Goal: Task Accomplishment & Management: Complete application form

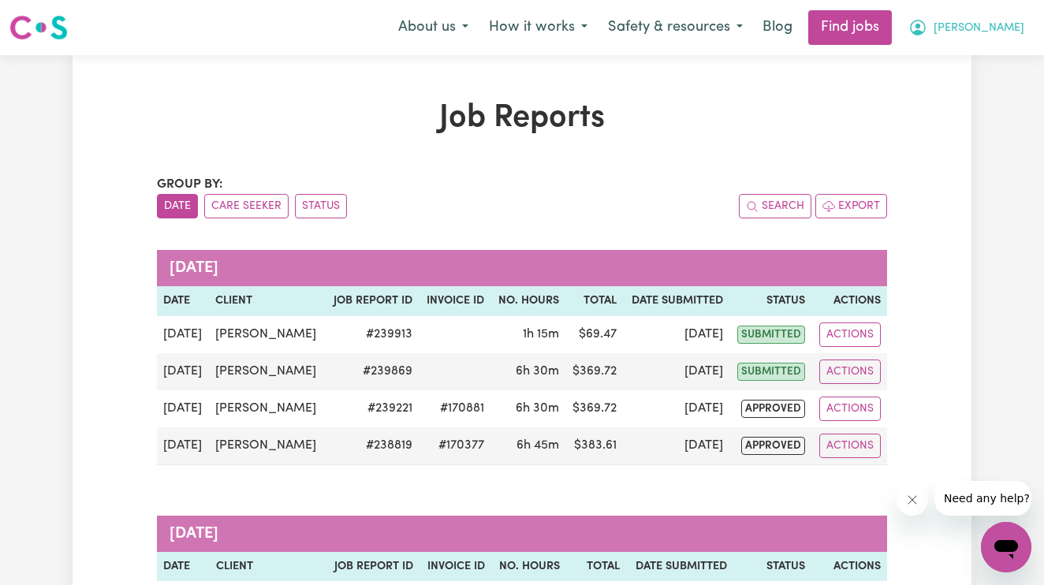
click at [928, 28] on icon "My Account" at bounding box center [918, 27] width 19 height 19
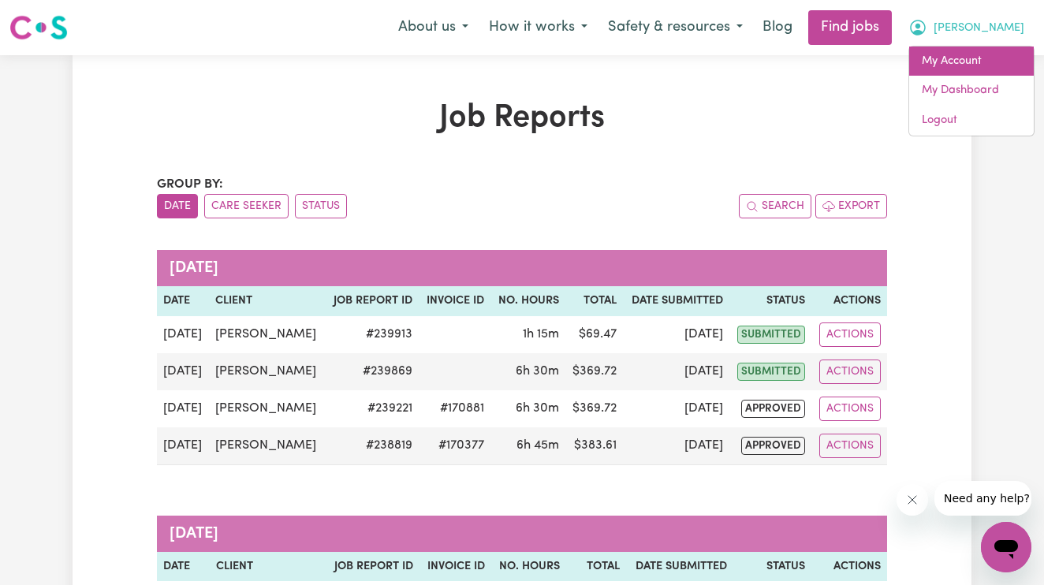
click at [976, 60] on link "My Account" at bounding box center [971, 62] width 125 height 30
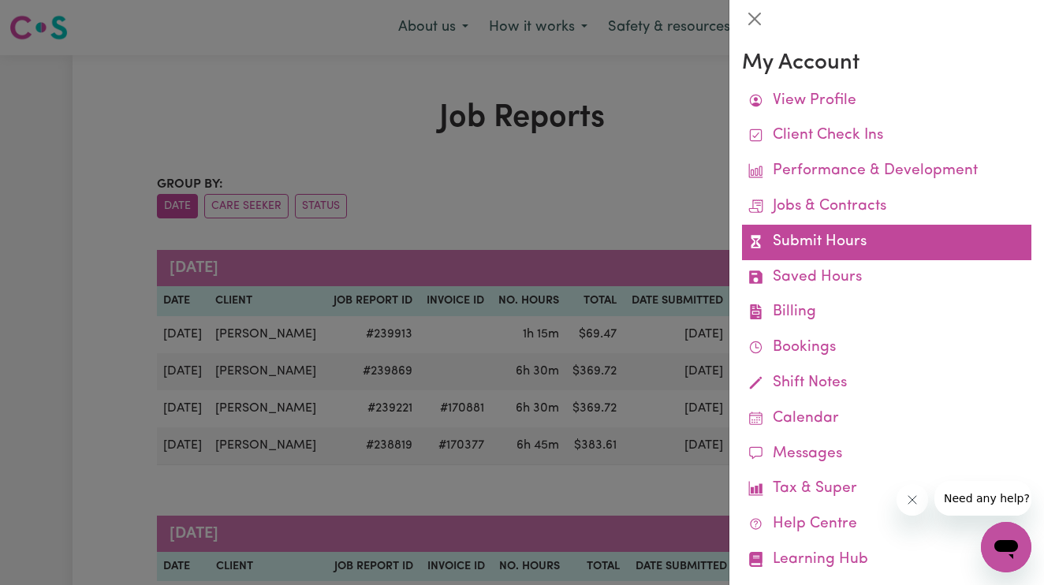
click at [828, 241] on link "Submit Hours" at bounding box center [886, 242] width 289 height 35
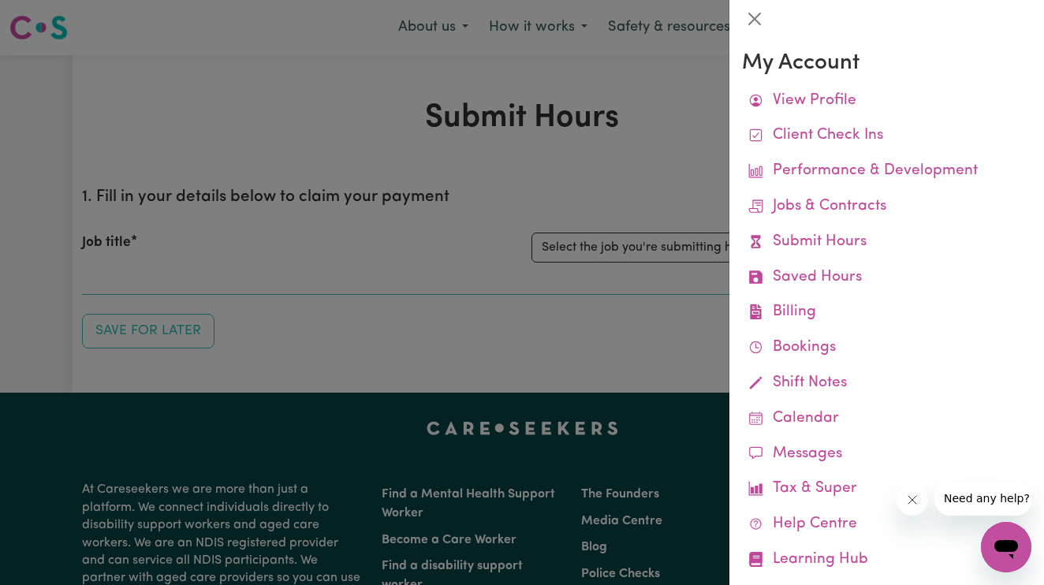
click at [585, 178] on div at bounding box center [522, 292] width 1044 height 585
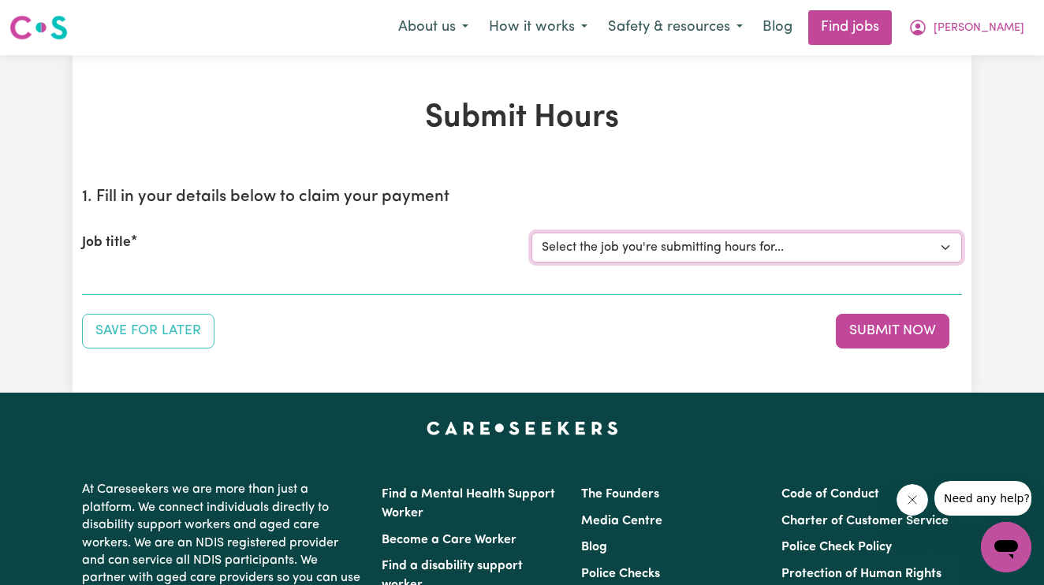
select select "14115"
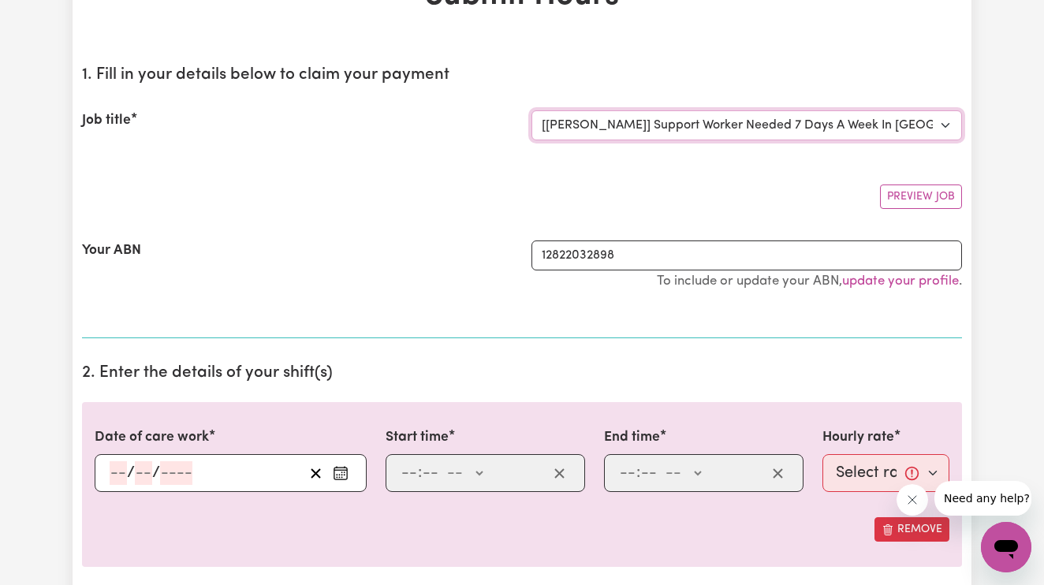
scroll to position [155, 0]
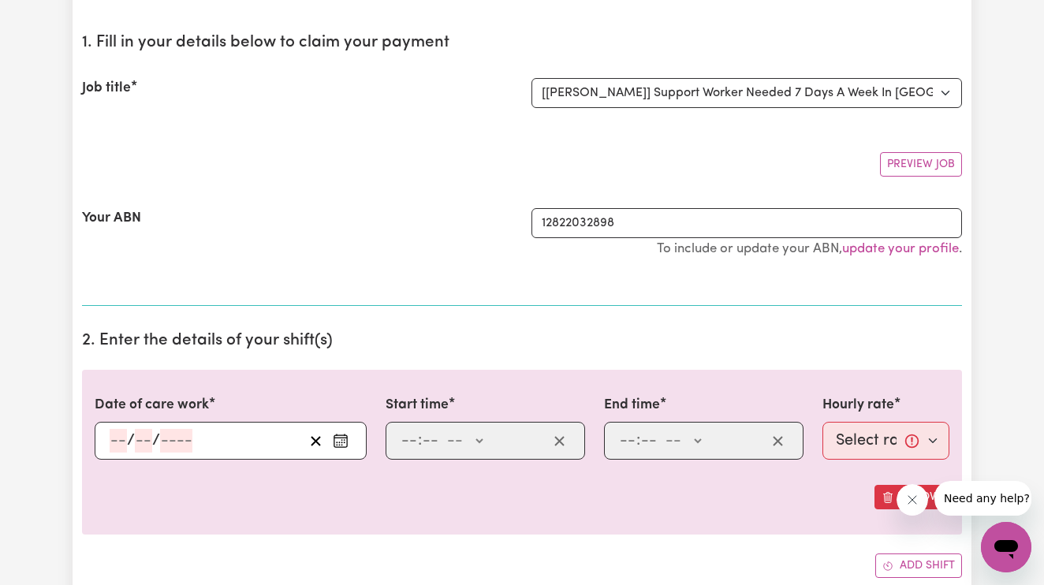
click at [122, 429] on input "number" at bounding box center [118, 441] width 17 height 24
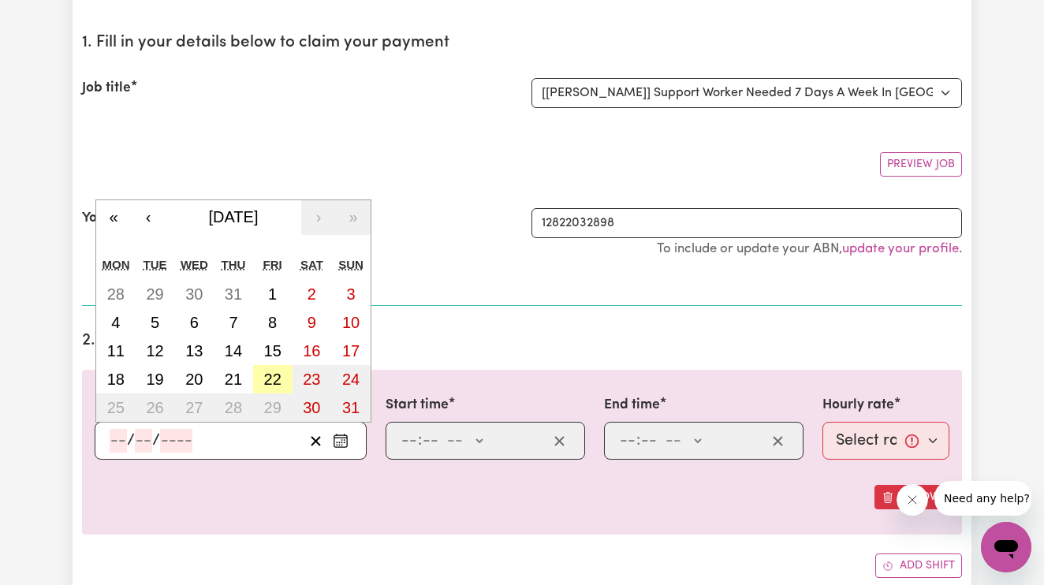
click at [285, 376] on button "22" at bounding box center [272, 379] width 39 height 28
type input "[DATE]"
type input "22"
type input "8"
type input "2025"
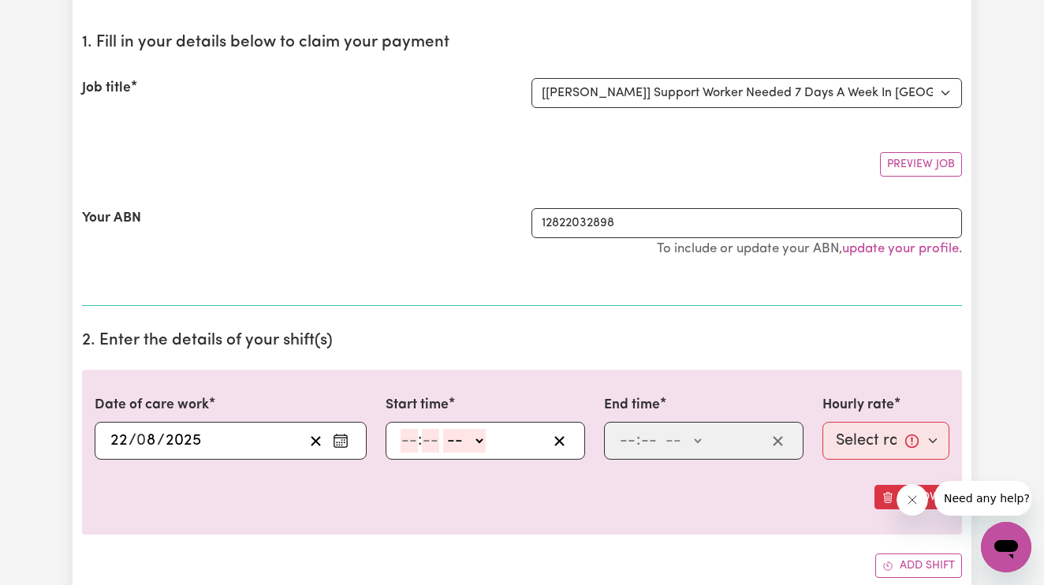
click at [405, 438] on input "number" at bounding box center [409, 441] width 17 height 24
type input "2"
type input "30"
select select "pm"
type input "14:30"
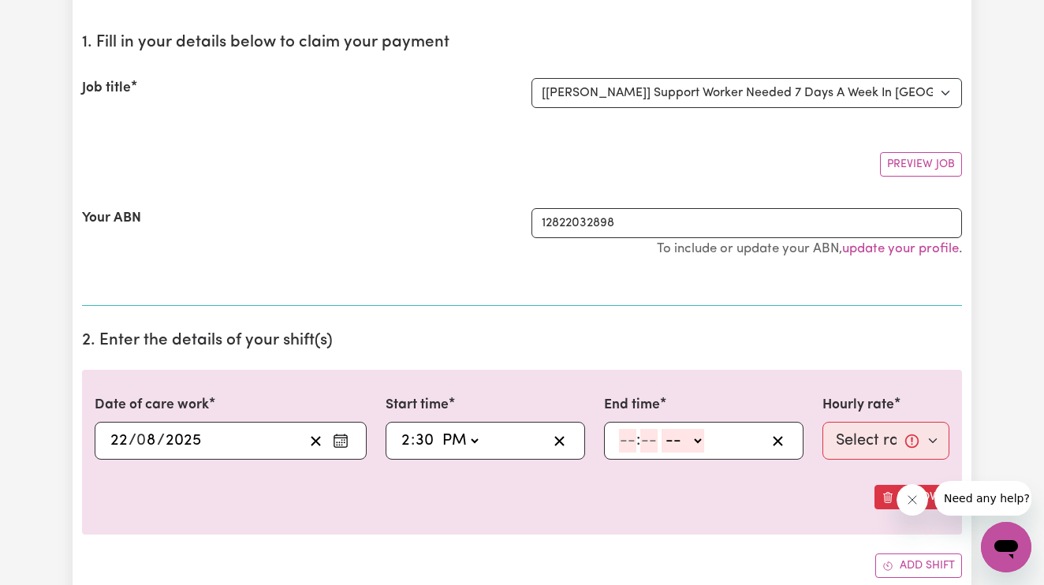
click at [626, 439] on input "number" at bounding box center [627, 441] width 17 height 24
type input "8"
type input "00"
select select "pm"
type input "20:00"
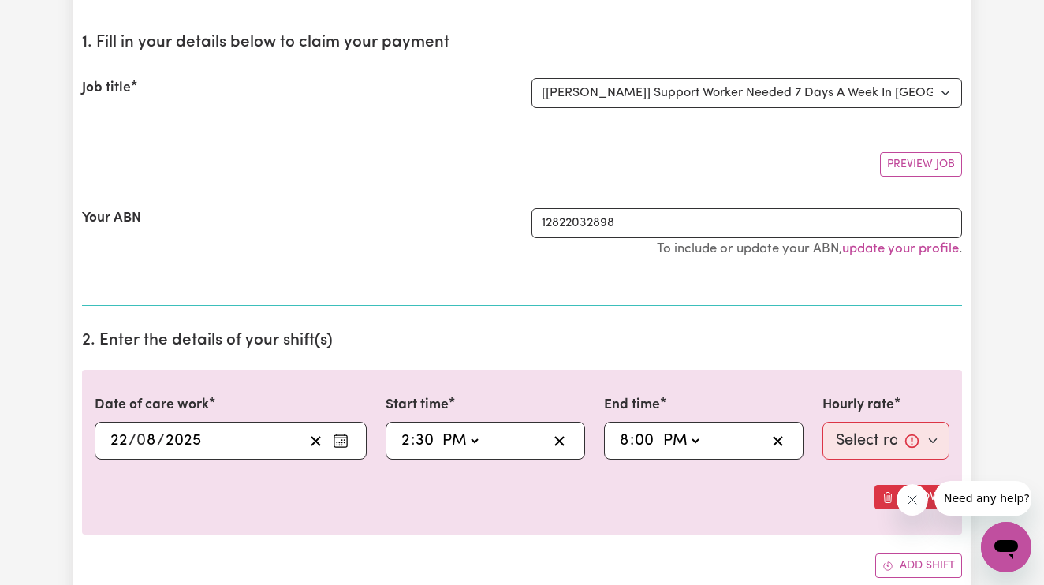
type input "0"
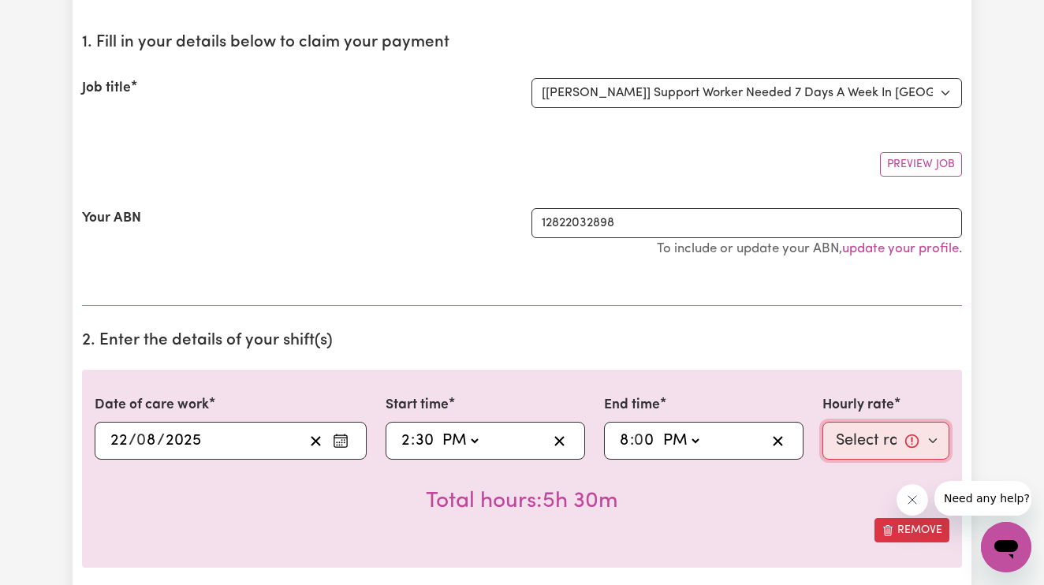
select select "61.07-Weekday"
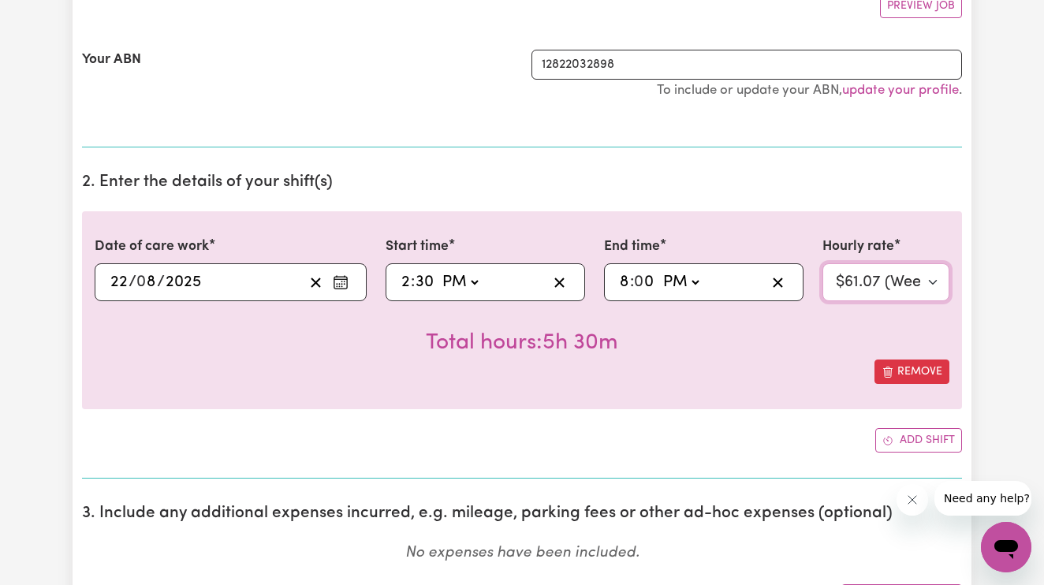
scroll to position [352, 0]
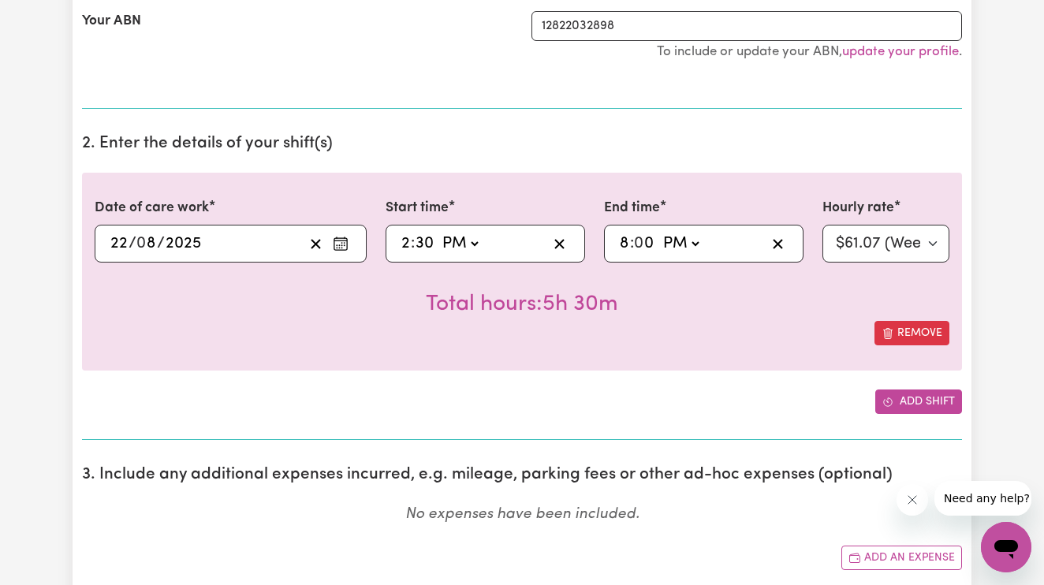
click at [888, 398] on icon "Add another shift" at bounding box center [888, 402] width 9 height 9
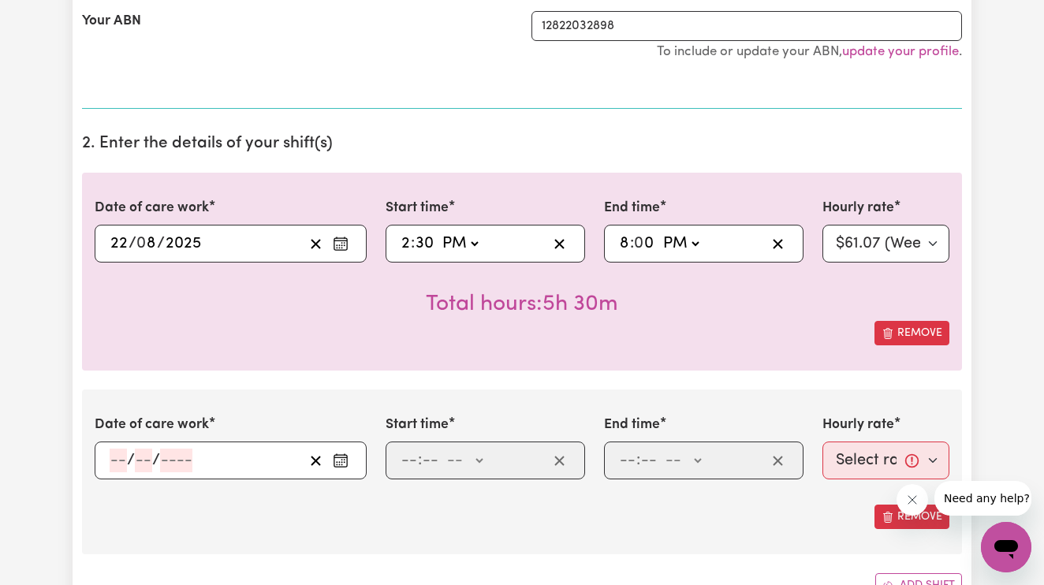
click at [117, 456] on input "number" at bounding box center [118, 461] width 17 height 24
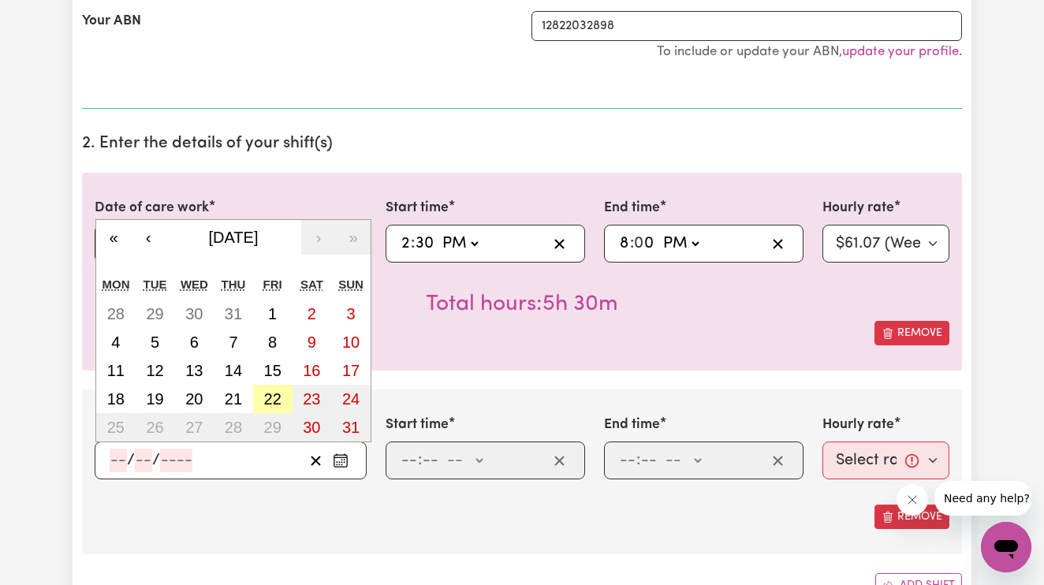
click at [281, 399] on abbr "22" at bounding box center [272, 398] width 17 height 17
type input "[DATE]"
type input "22"
type input "8"
type input "2025"
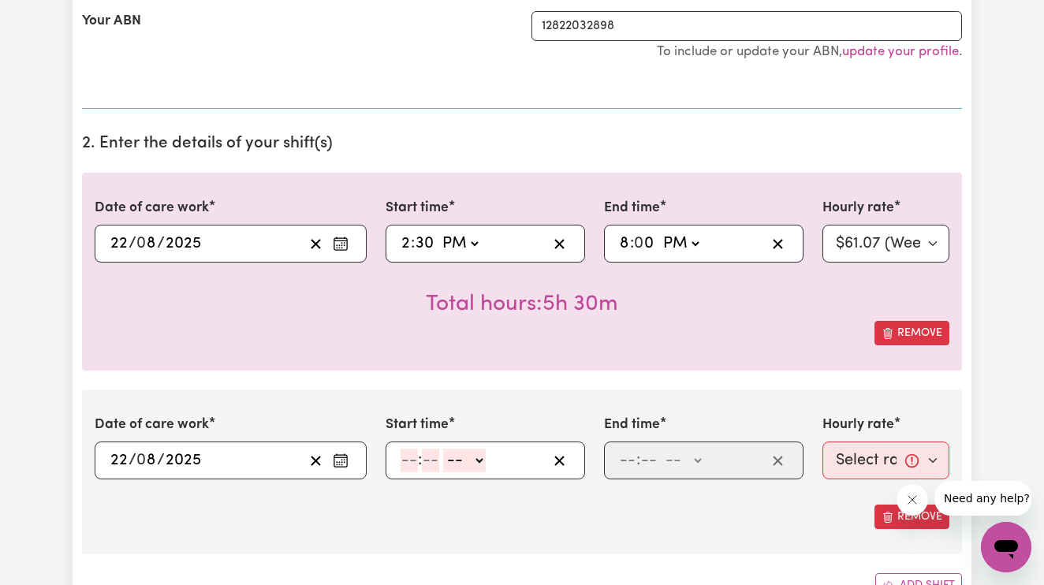
click at [412, 454] on input "number" at bounding box center [409, 461] width 17 height 24
type input "8"
type input "00"
select select "pm"
type input "20:00"
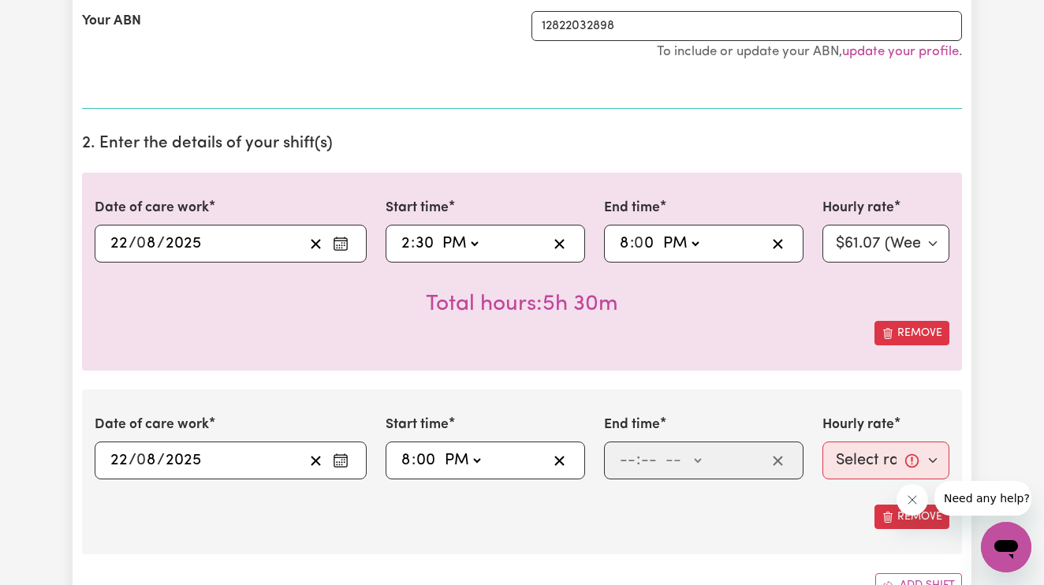
type input "0"
click at [625, 457] on input "number" at bounding box center [627, 461] width 17 height 24
type input "9"
type input "30"
select select "pm"
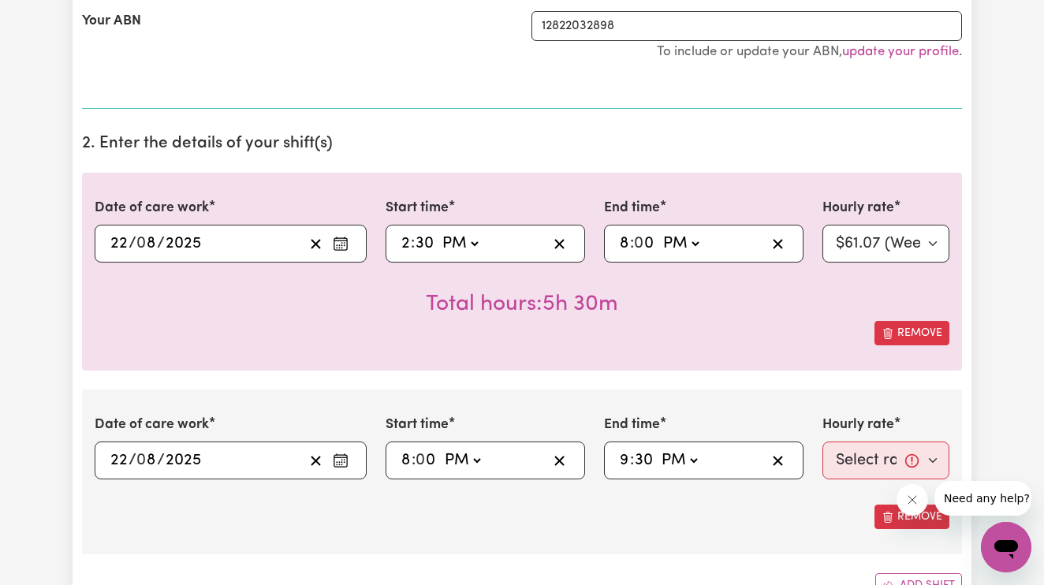
type input "21:30"
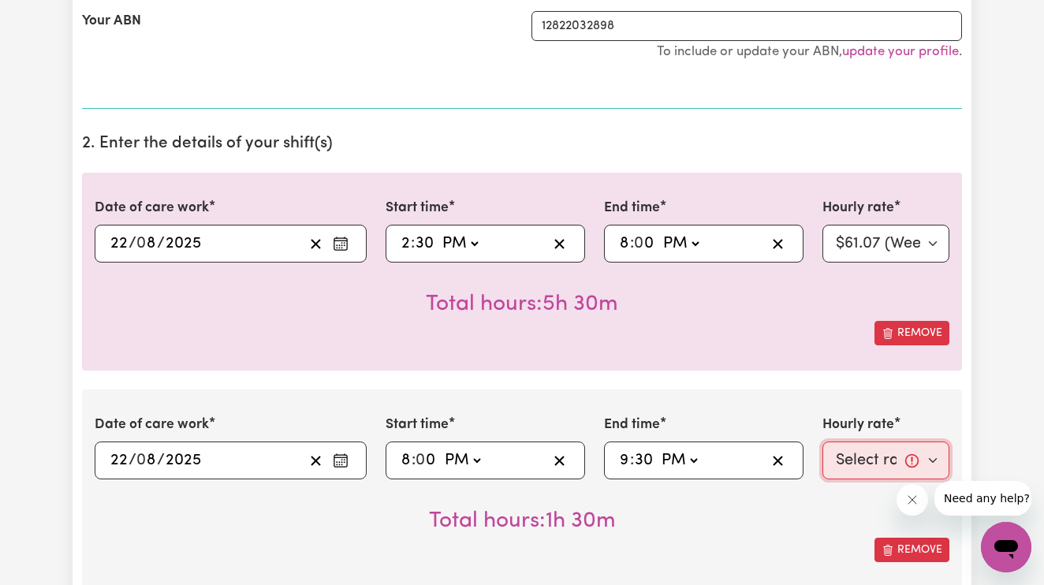
select select "67.29-EveningCare"
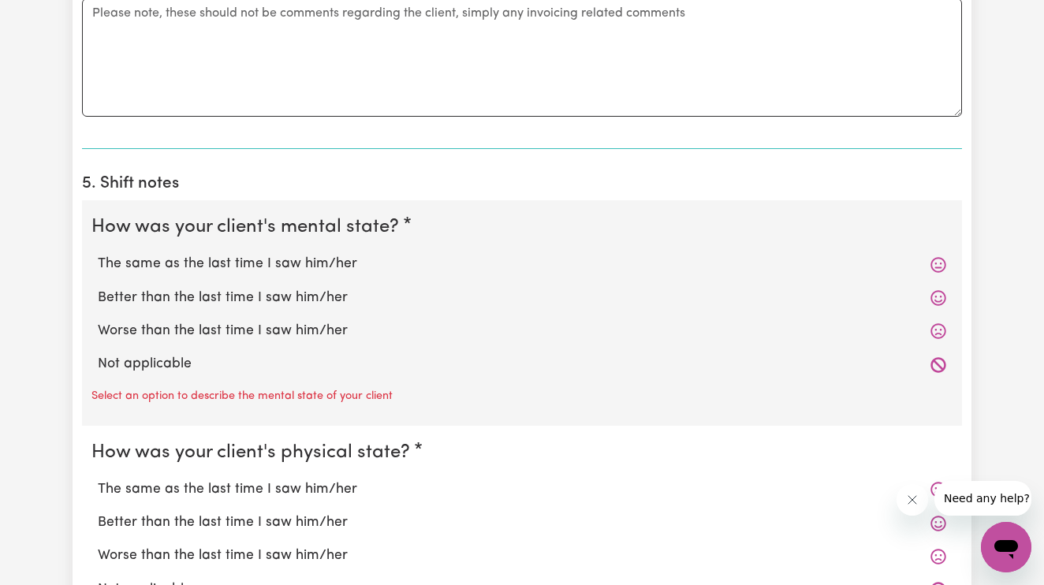
scroll to position [1271, 0]
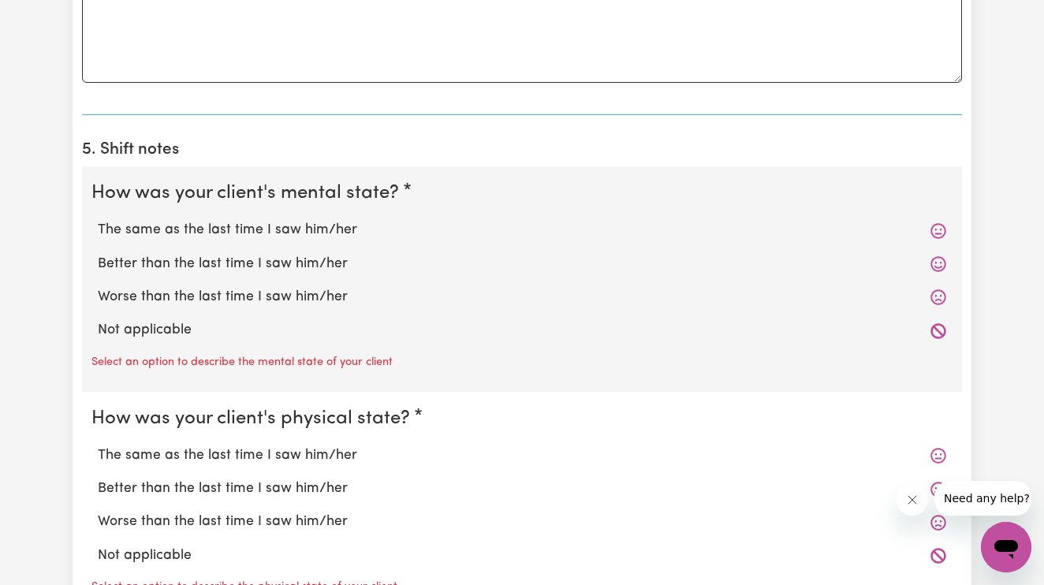
click at [279, 220] on label "The same as the last time I saw him/her" at bounding box center [522, 230] width 849 height 21
click at [98, 220] on input "The same as the last time I saw him/her" at bounding box center [97, 219] width 1 height 1
radio input "true"
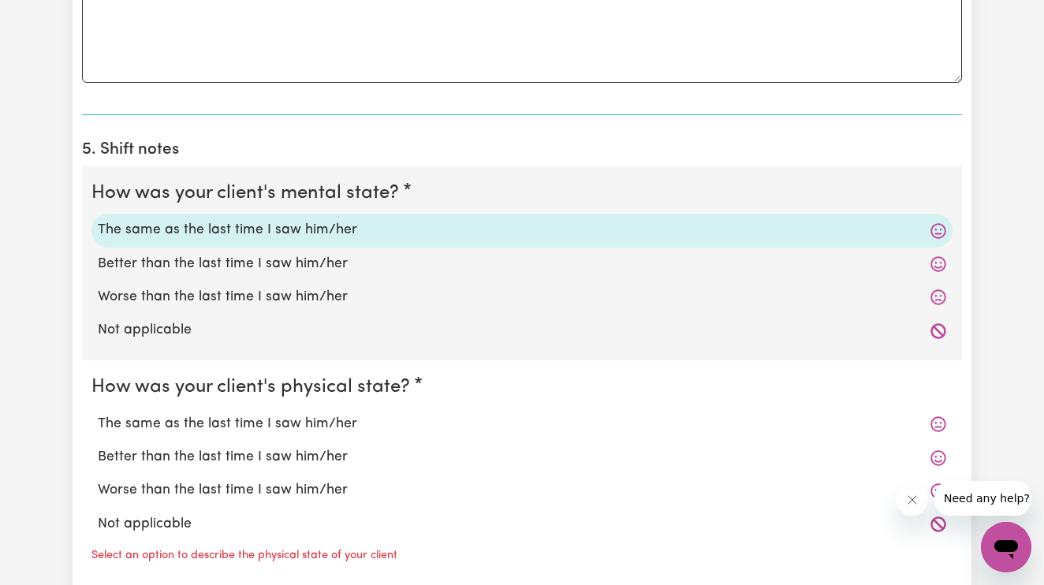
click at [291, 420] on label "The same as the last time I saw him/her" at bounding box center [522, 424] width 849 height 21
click at [98, 414] on input "The same as the last time I saw him/her" at bounding box center [97, 413] width 1 height 1
radio input "true"
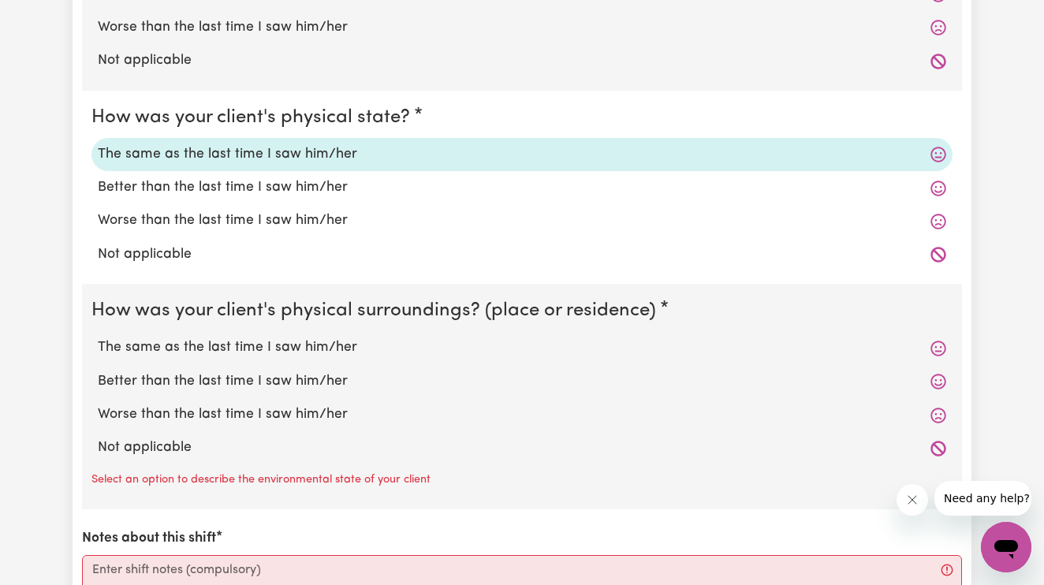
scroll to position [1542, 0]
click at [282, 339] on label "The same as the last time I saw him/her" at bounding box center [522, 346] width 849 height 21
click at [98, 336] on input "The same as the last time I saw him/her" at bounding box center [97, 335] width 1 height 1
radio input "true"
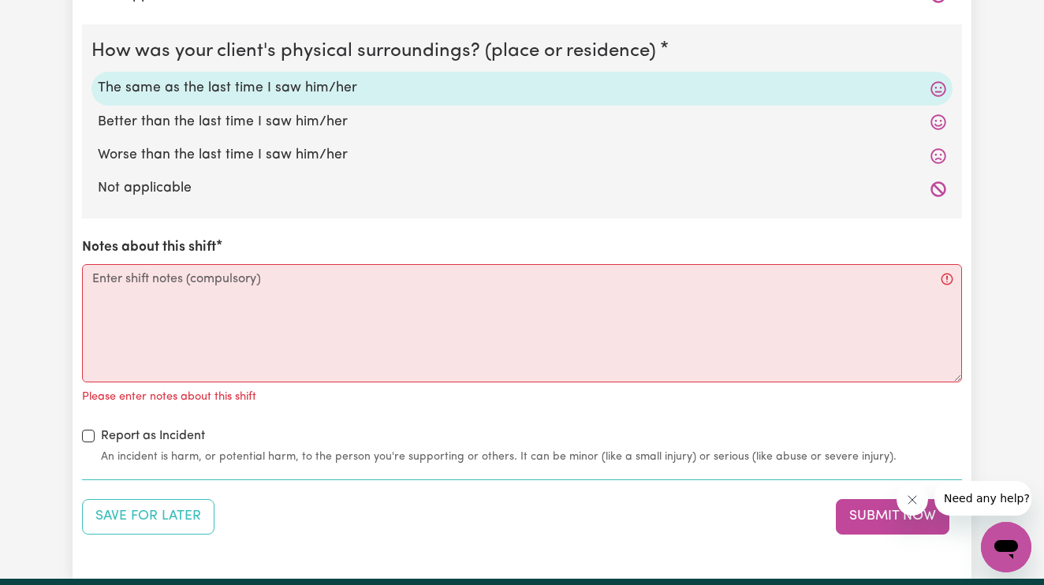
scroll to position [1801, 0]
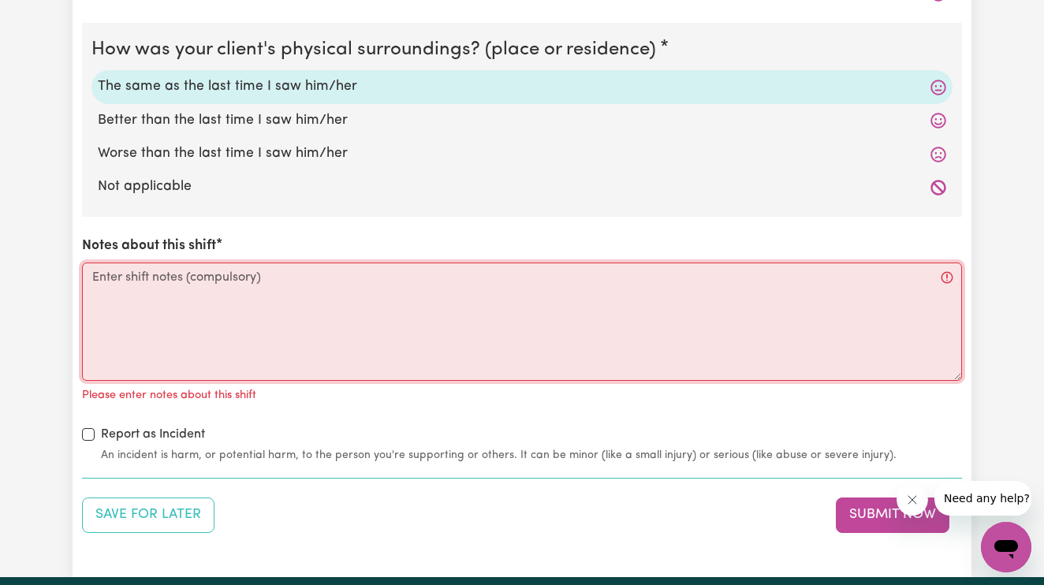
click at [274, 305] on textarea "Notes about this shift" at bounding box center [522, 322] width 880 height 118
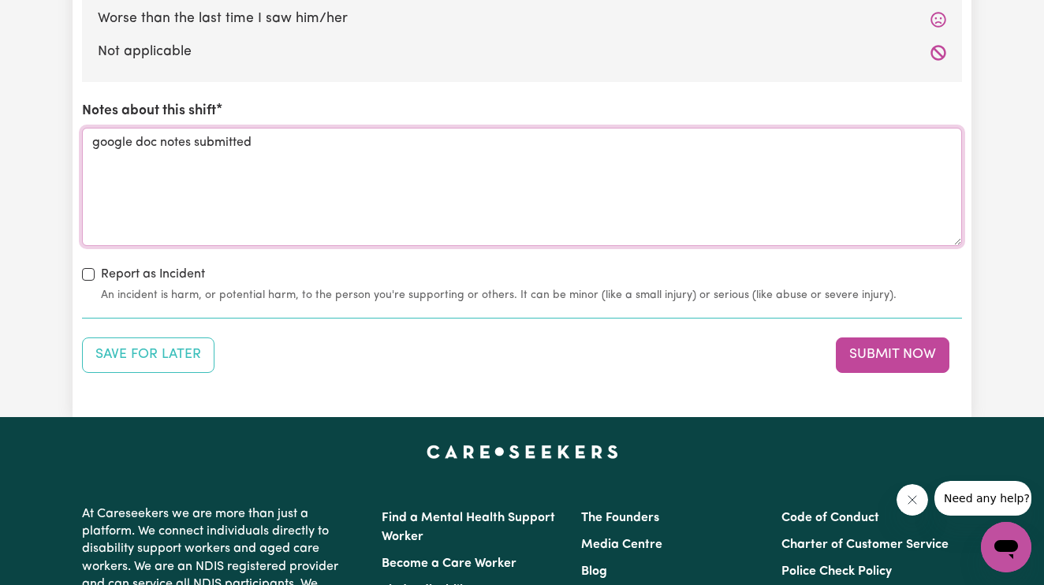
scroll to position [1934, 0]
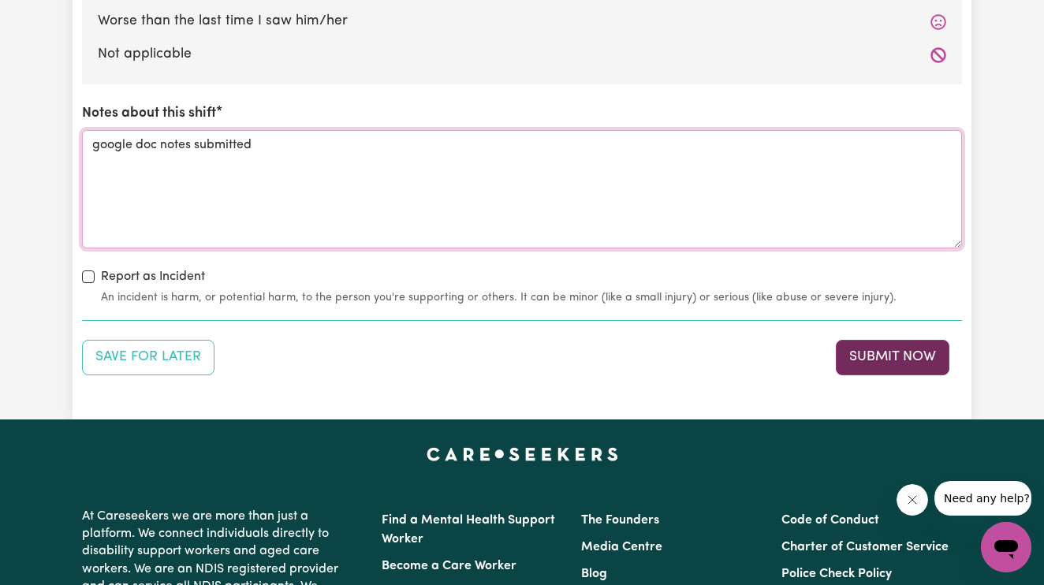
type textarea "google doc notes submitted"
click at [887, 340] on button "Submit Now" at bounding box center [893, 357] width 114 height 35
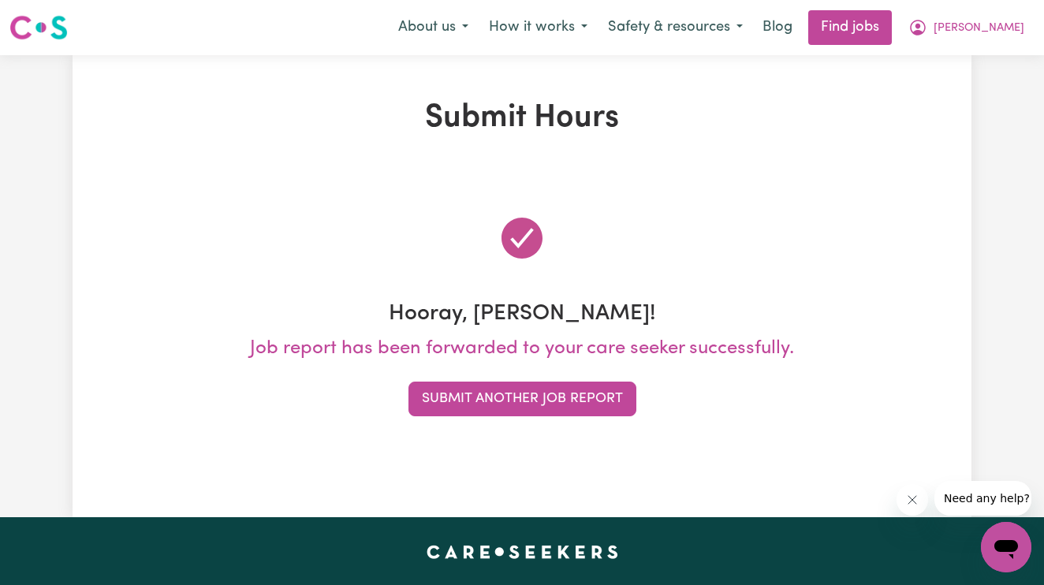
scroll to position [0, 0]
click at [928, 36] on icon "My Account" at bounding box center [918, 27] width 19 height 19
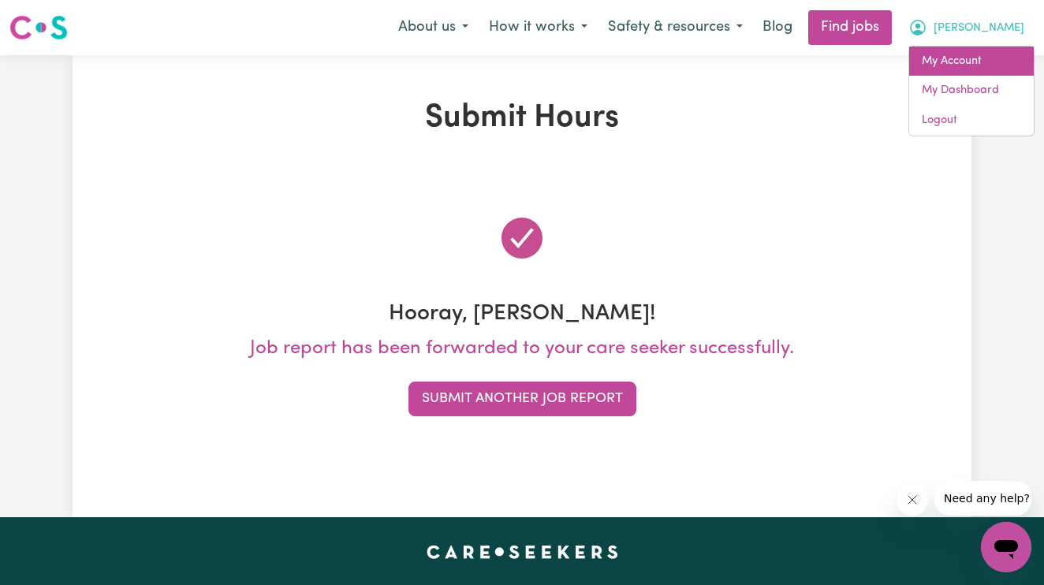
click at [981, 64] on link "My Account" at bounding box center [971, 62] width 125 height 30
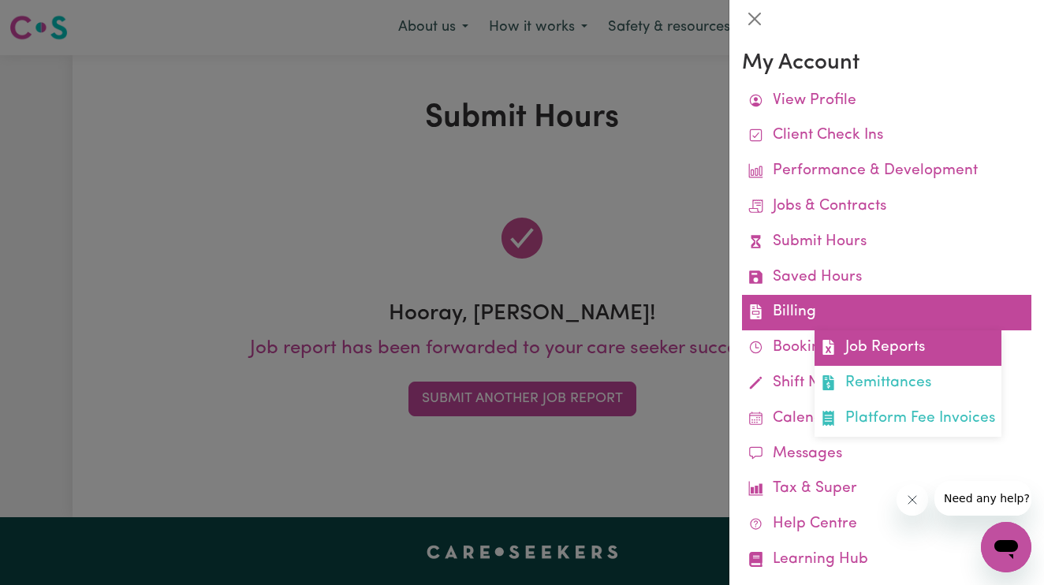
click at [854, 345] on link "Job Reports" at bounding box center [908, 347] width 187 height 35
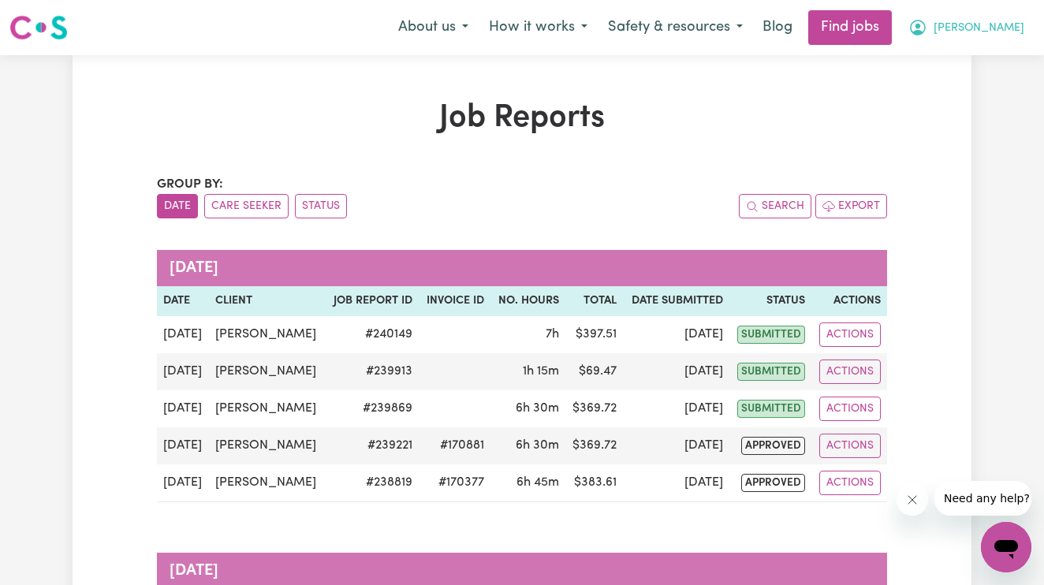
click at [1014, 22] on span "[PERSON_NAME]" at bounding box center [979, 28] width 91 height 17
